Goal: Transaction & Acquisition: Book appointment/travel/reservation

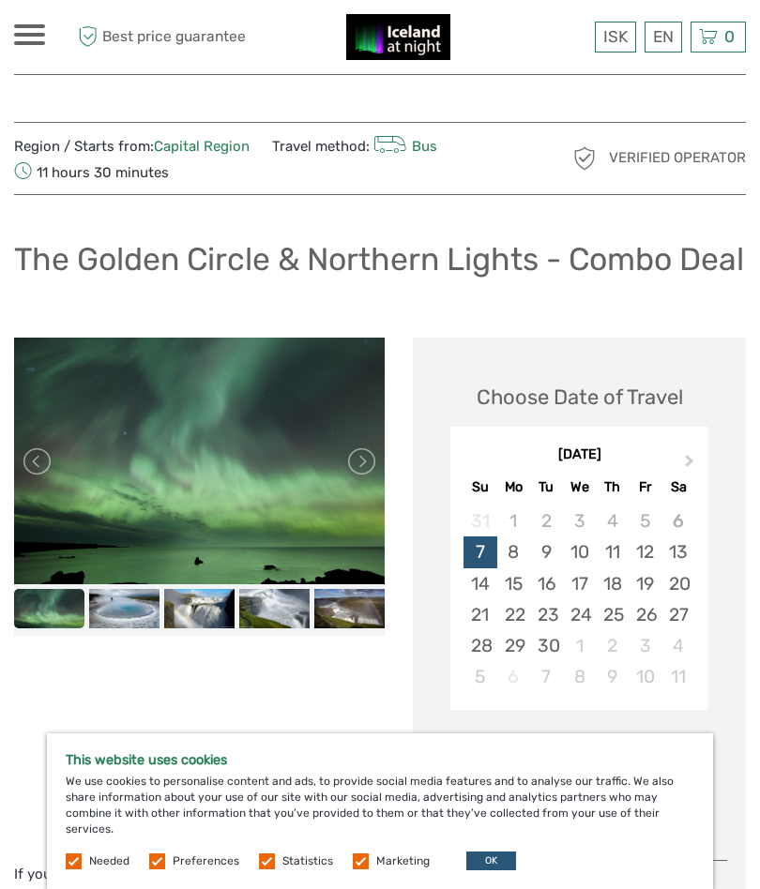
click at [484, 567] on div "7" at bounding box center [479, 551] width 33 height 31
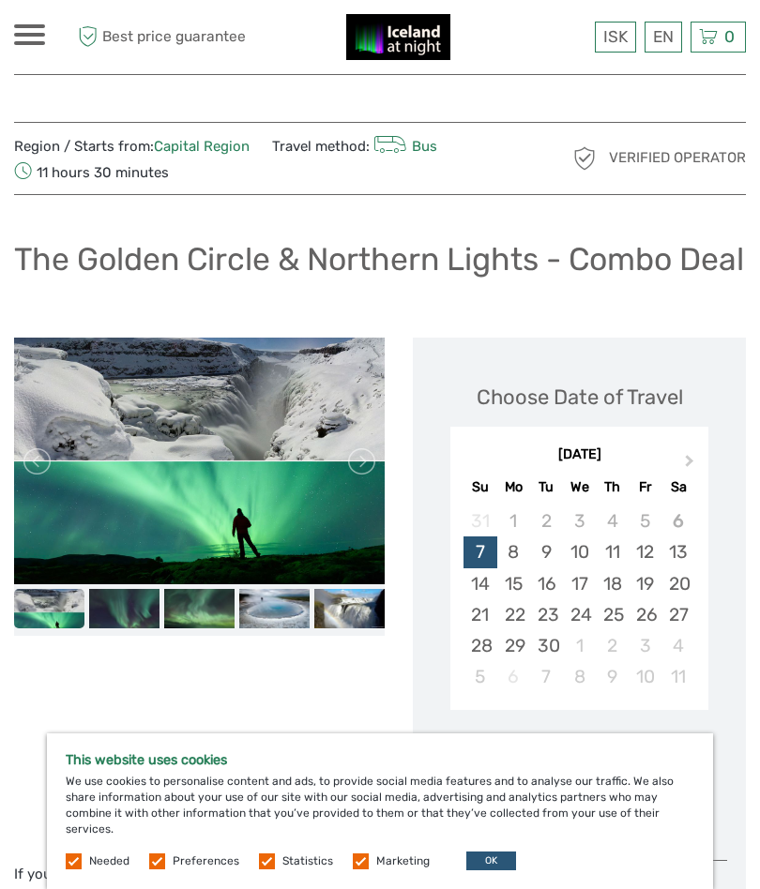
click at [381, 156] on icon at bounding box center [390, 145] width 34 height 26
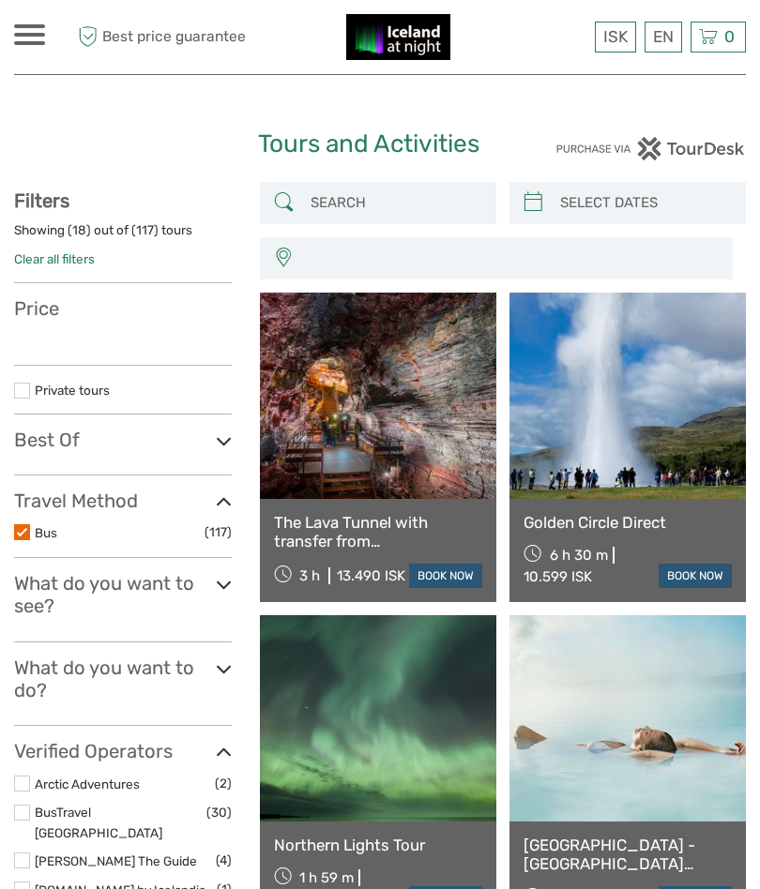
select select
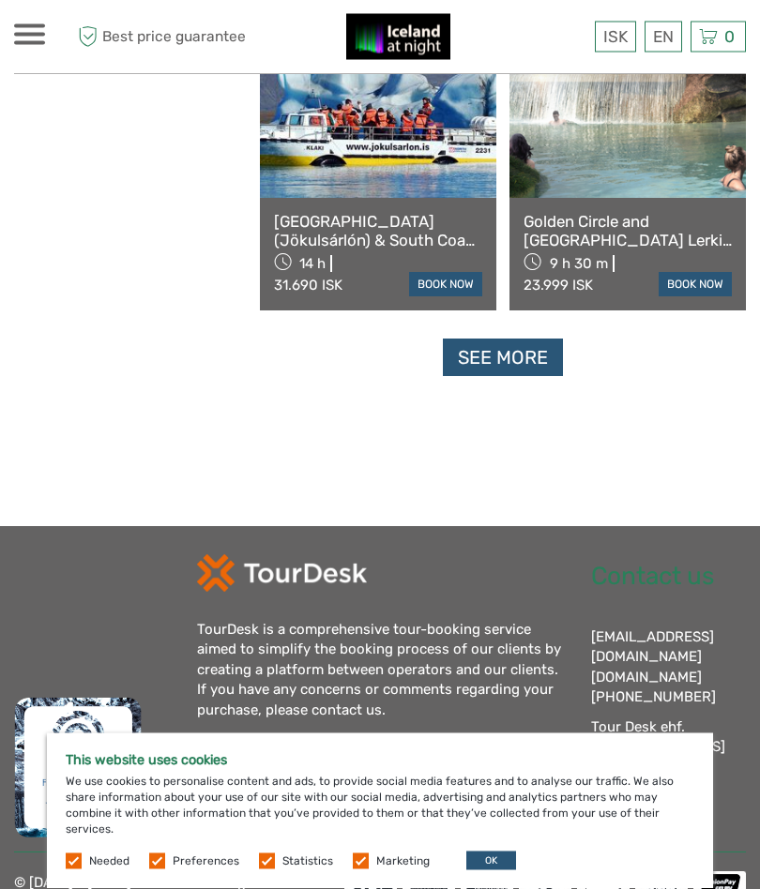
scroll to position [2868, 0]
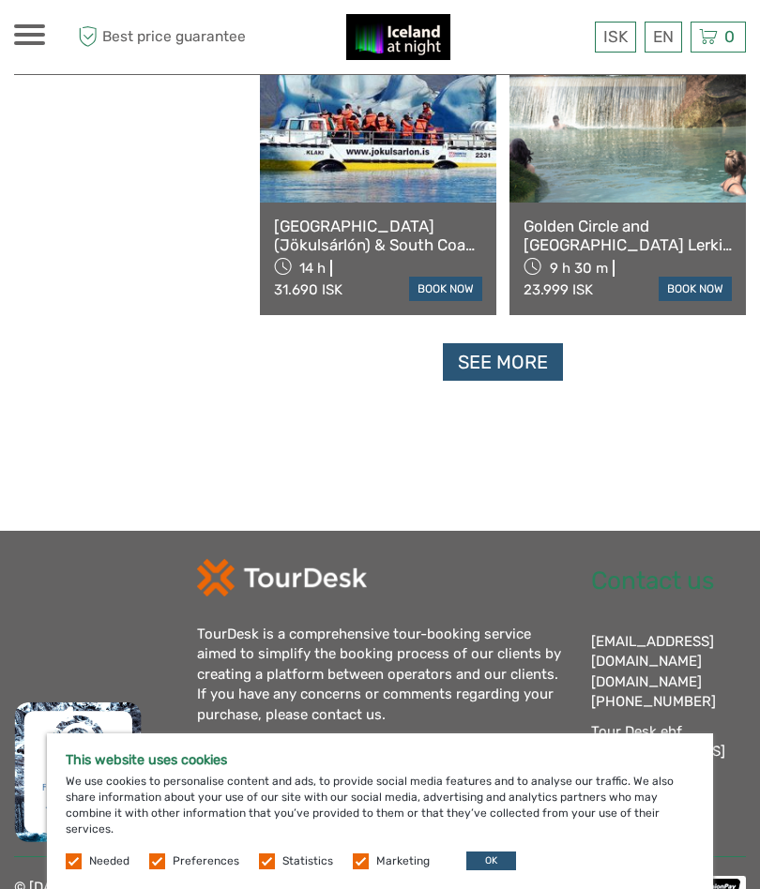
click at [492, 360] on link "See more" at bounding box center [503, 362] width 120 height 38
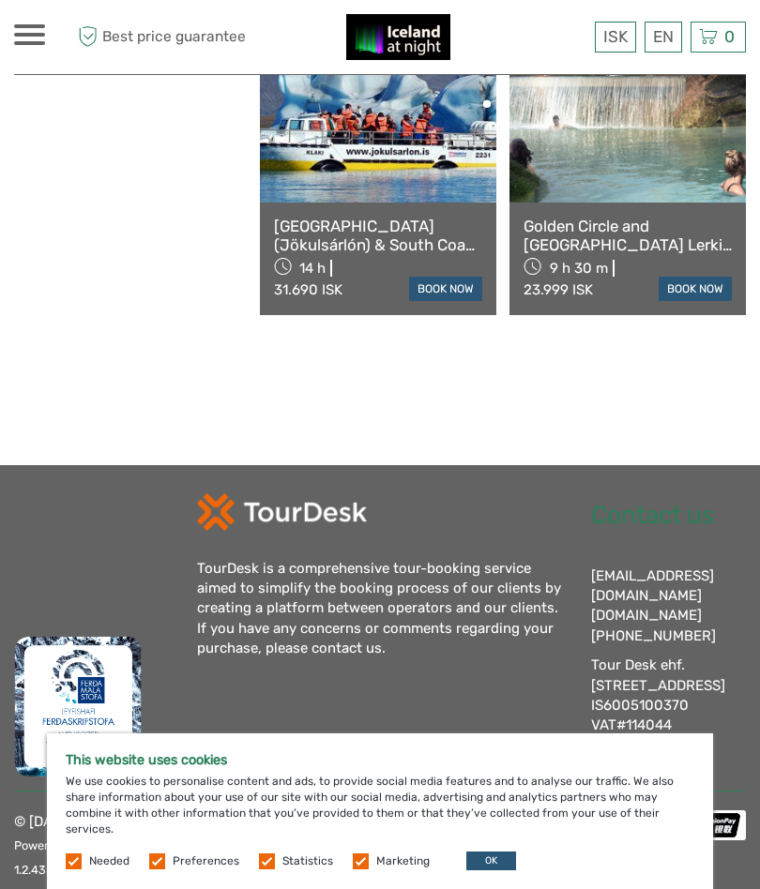
scroll to position [2812, 0]
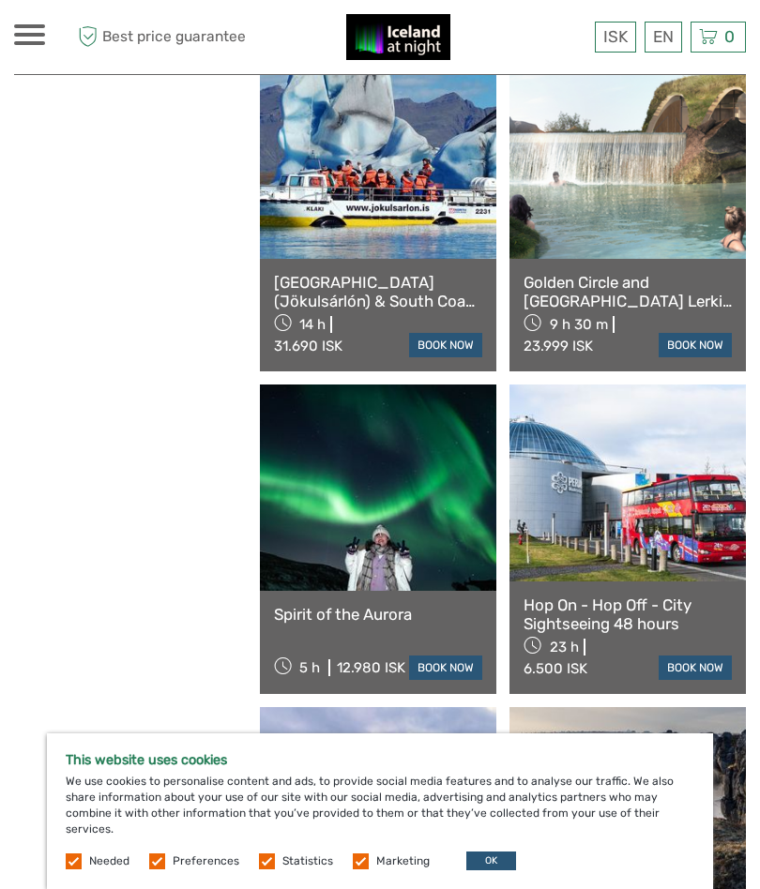
click at [375, 514] on link at bounding box center [378, 488] width 236 height 206
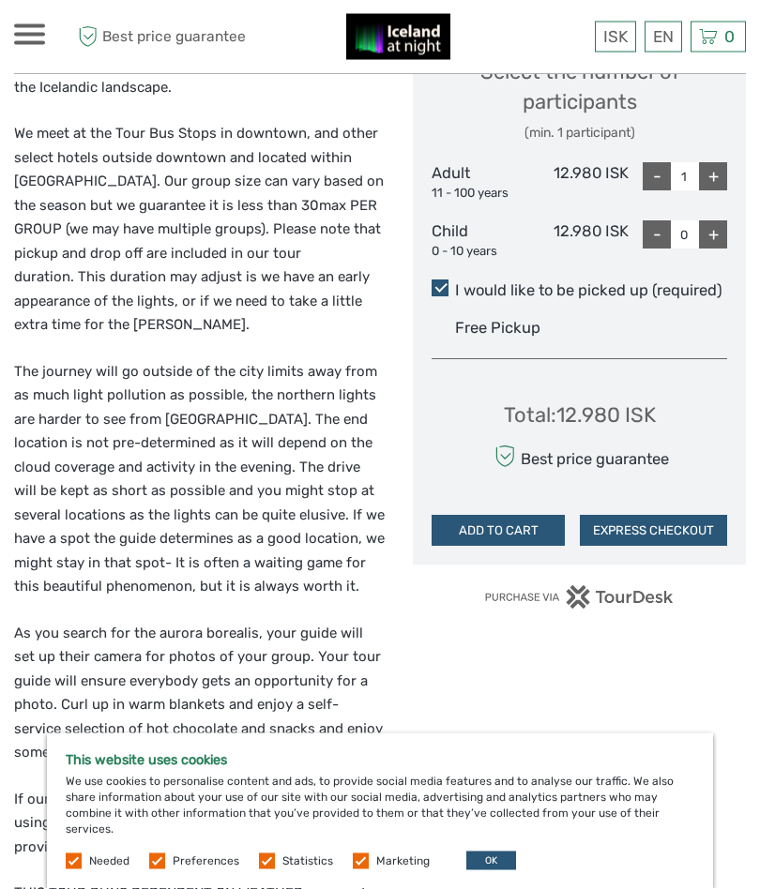
scroll to position [859, 0]
click at [27, 25] on span at bounding box center [29, 26] width 31 height 4
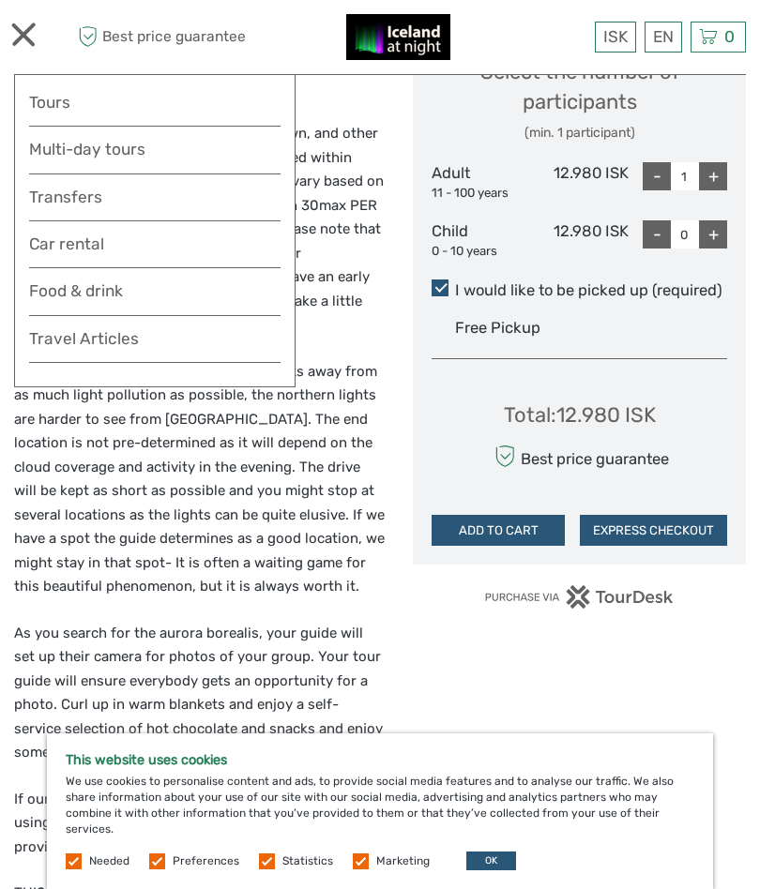
click at [121, 83] on nav "ISK ISK € $ £ EN English Español Deutsch Tours Multi-day tours Transfers Car re…" at bounding box center [154, 230] width 281 height 313
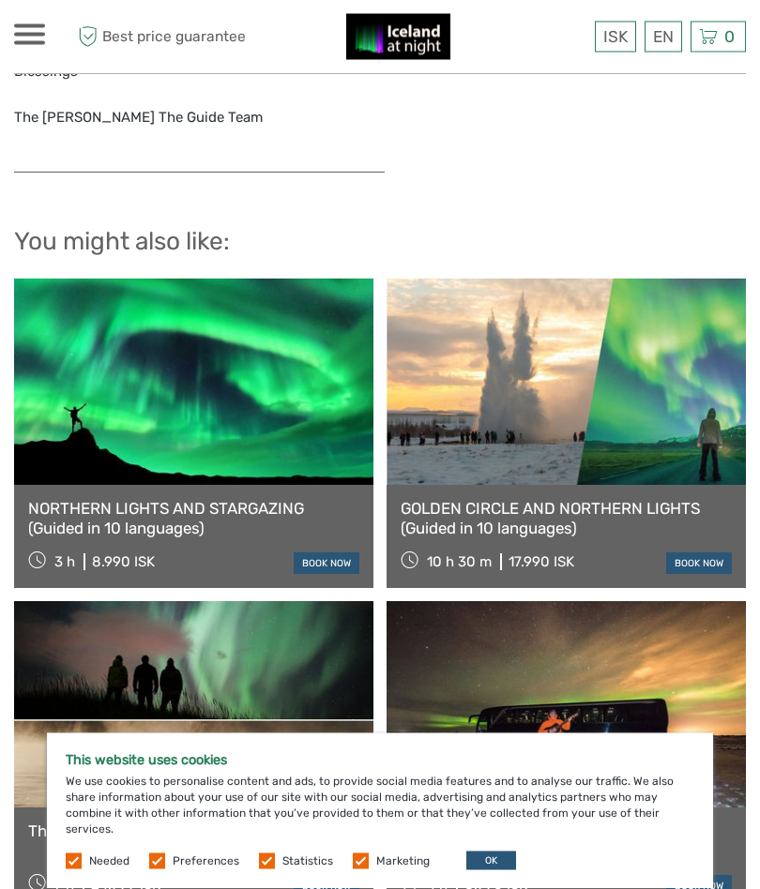
scroll to position [4578, 0]
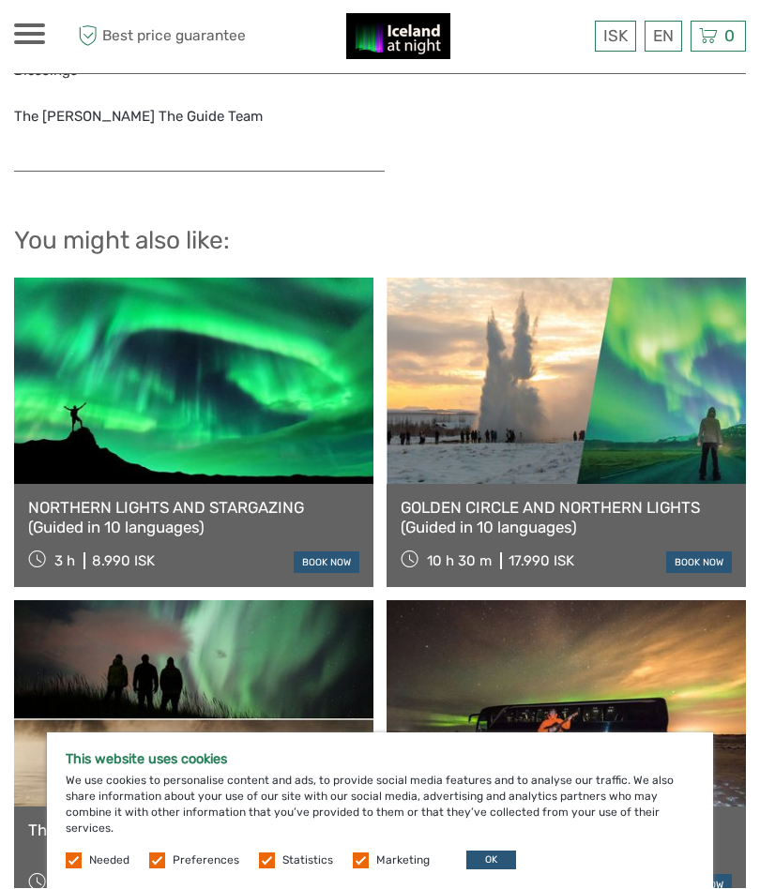
click at [41, 33] on span at bounding box center [29, 35] width 31 height 4
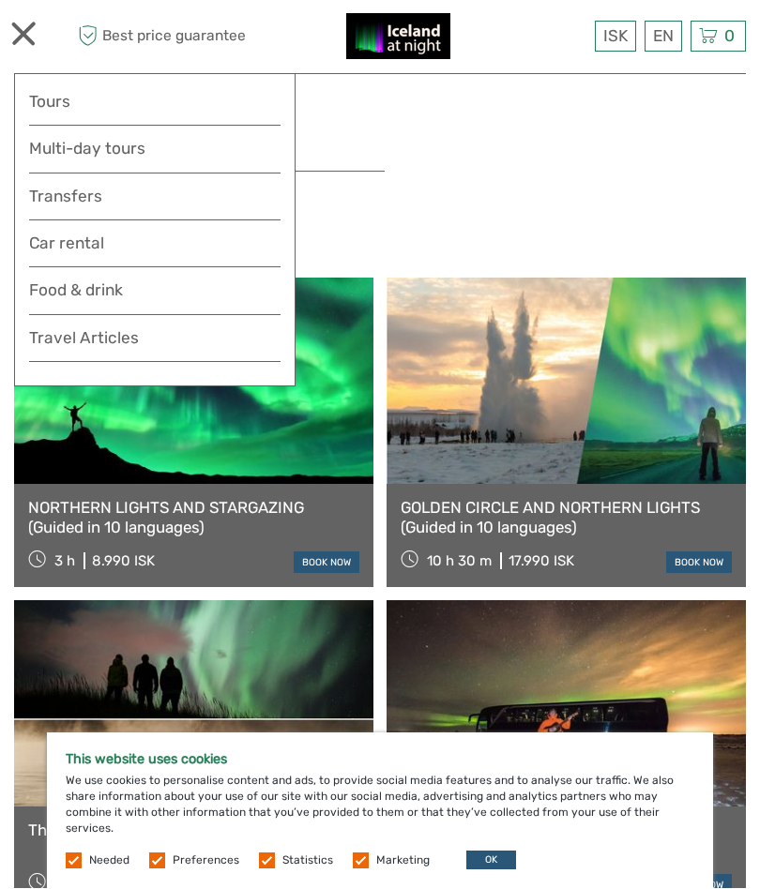
scroll to position [4578, 0]
